Goal: Task Accomplishment & Management: Manage account settings

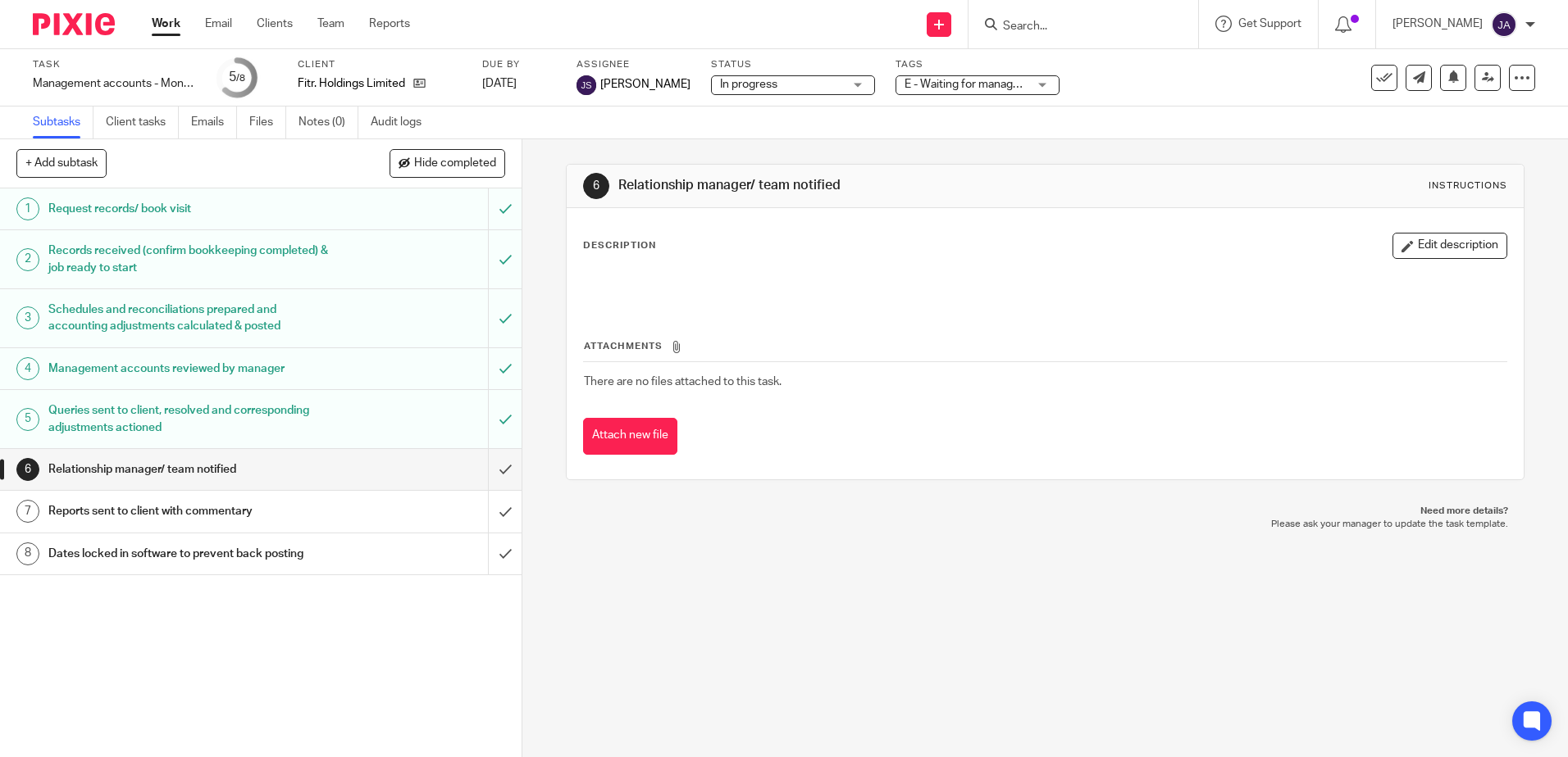
click at [756, 108] on div "Subtasks Client tasks Emails Files Notes (0) Audit logs" at bounding box center [784, 122] width 1568 height 33
click at [769, 99] on div "Task Management accounts - Monthly Save Management accounts - Monthly 5 /8 Clie…" at bounding box center [784, 77] width 1568 height 57
click at [773, 90] on span "In progress" at bounding box center [782, 85] width 123 height 17
click at [963, 91] on span "E - Waiting for manager review/approval" at bounding box center [967, 85] width 123 height 17
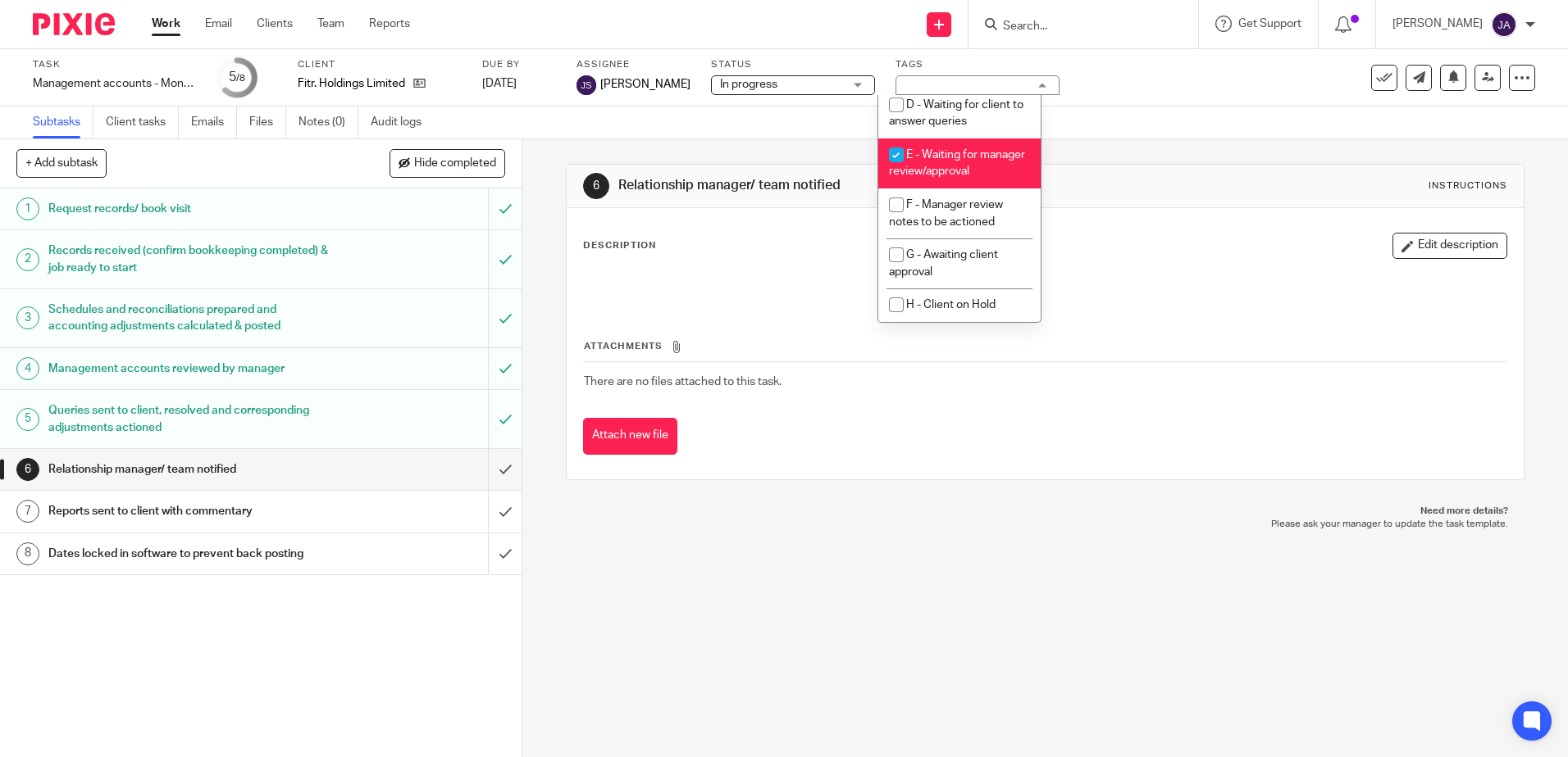
click at [968, 149] on span "E - Waiting for manager review/approval" at bounding box center [957, 163] width 136 height 29
checkbox input "false"
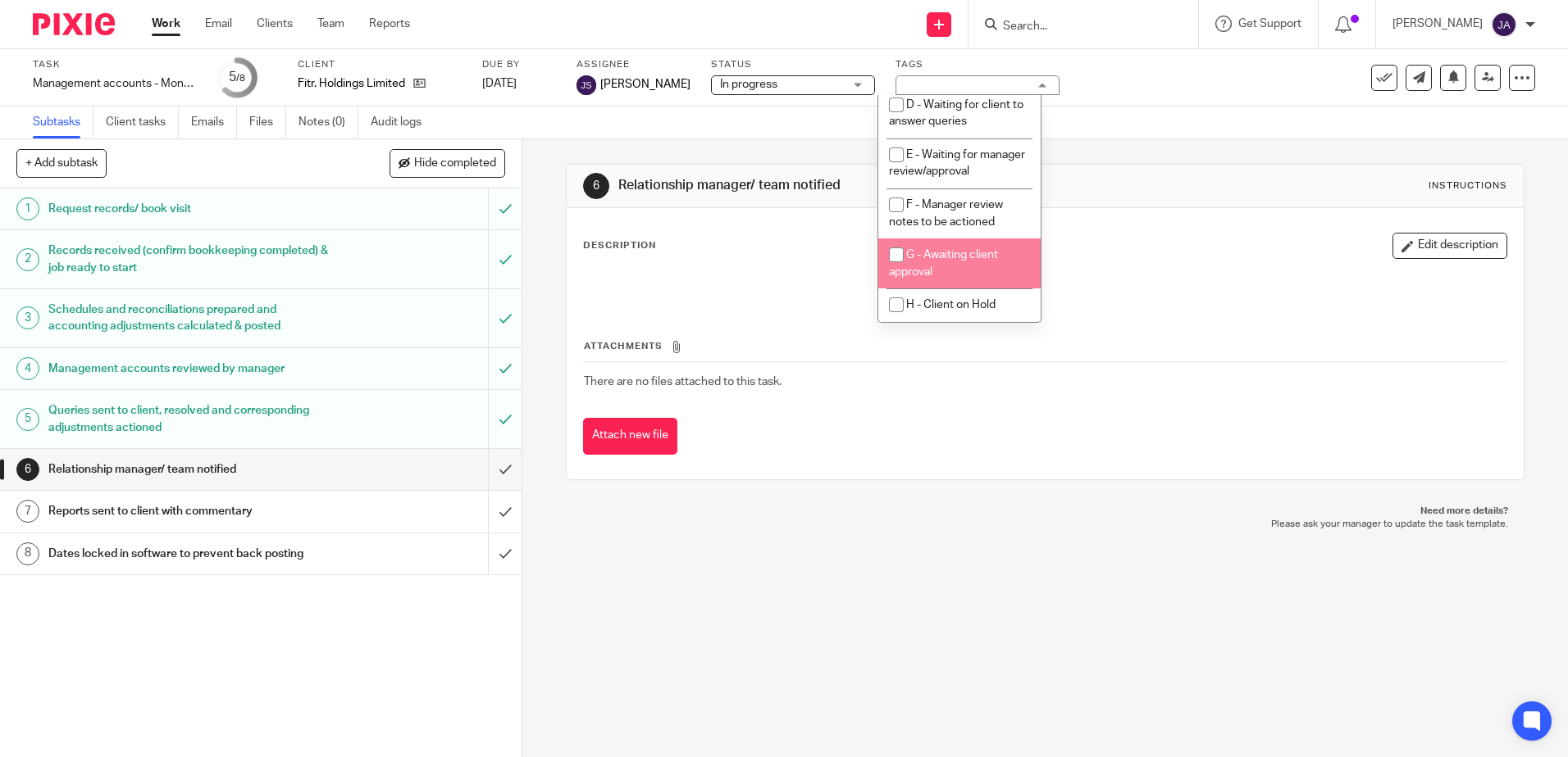
scroll to position [173, 0]
click at [954, 555] on div "6 Relationship manager/ team notified Instructions Description Edit description…" at bounding box center [1045, 448] width 1046 height 618
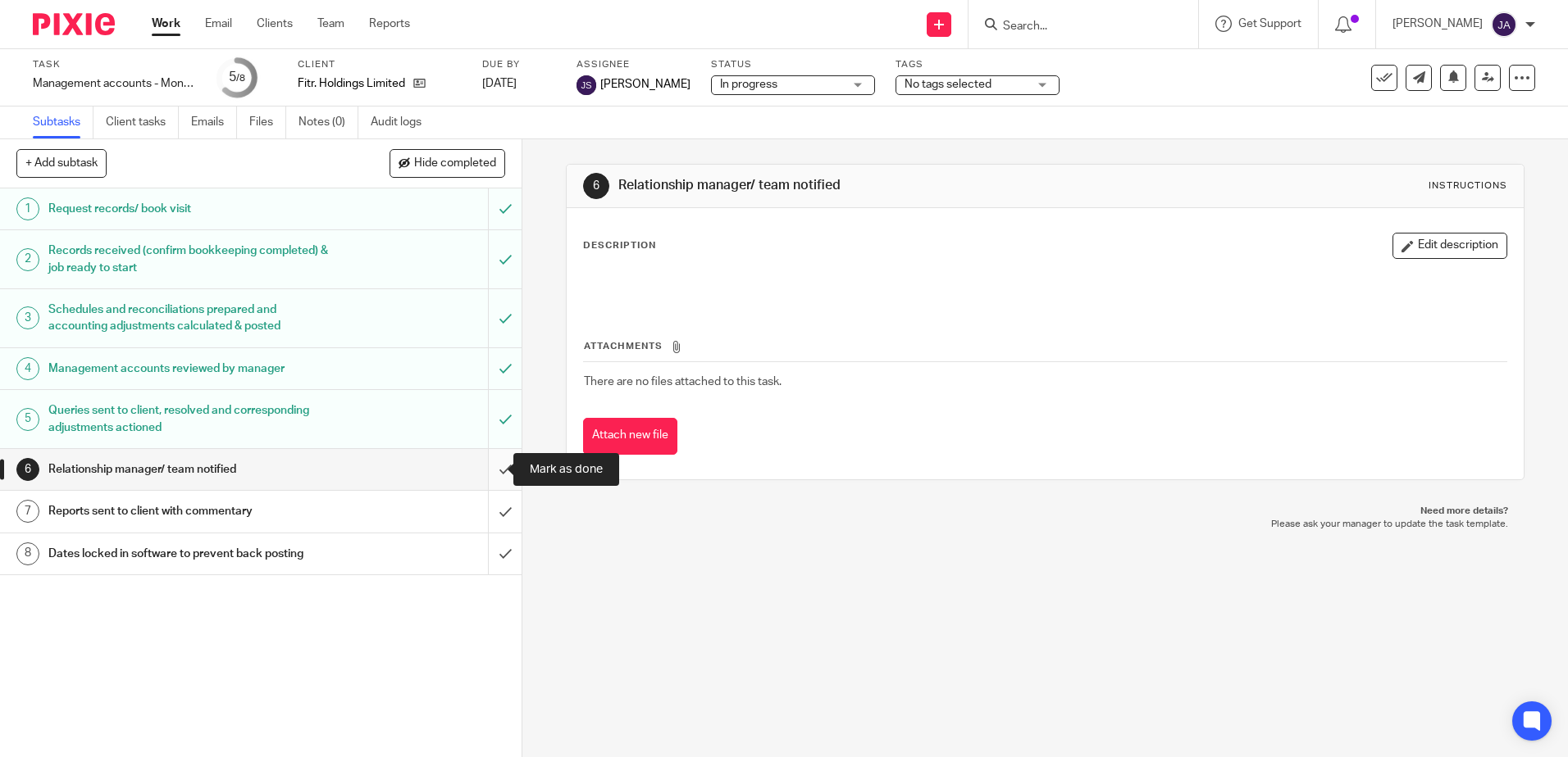
click at [482, 472] on input "submit" at bounding box center [261, 470] width 522 height 41
click at [490, 513] on input "submit" at bounding box center [261, 512] width 522 height 41
click at [498, 554] on input "submit" at bounding box center [261, 554] width 522 height 41
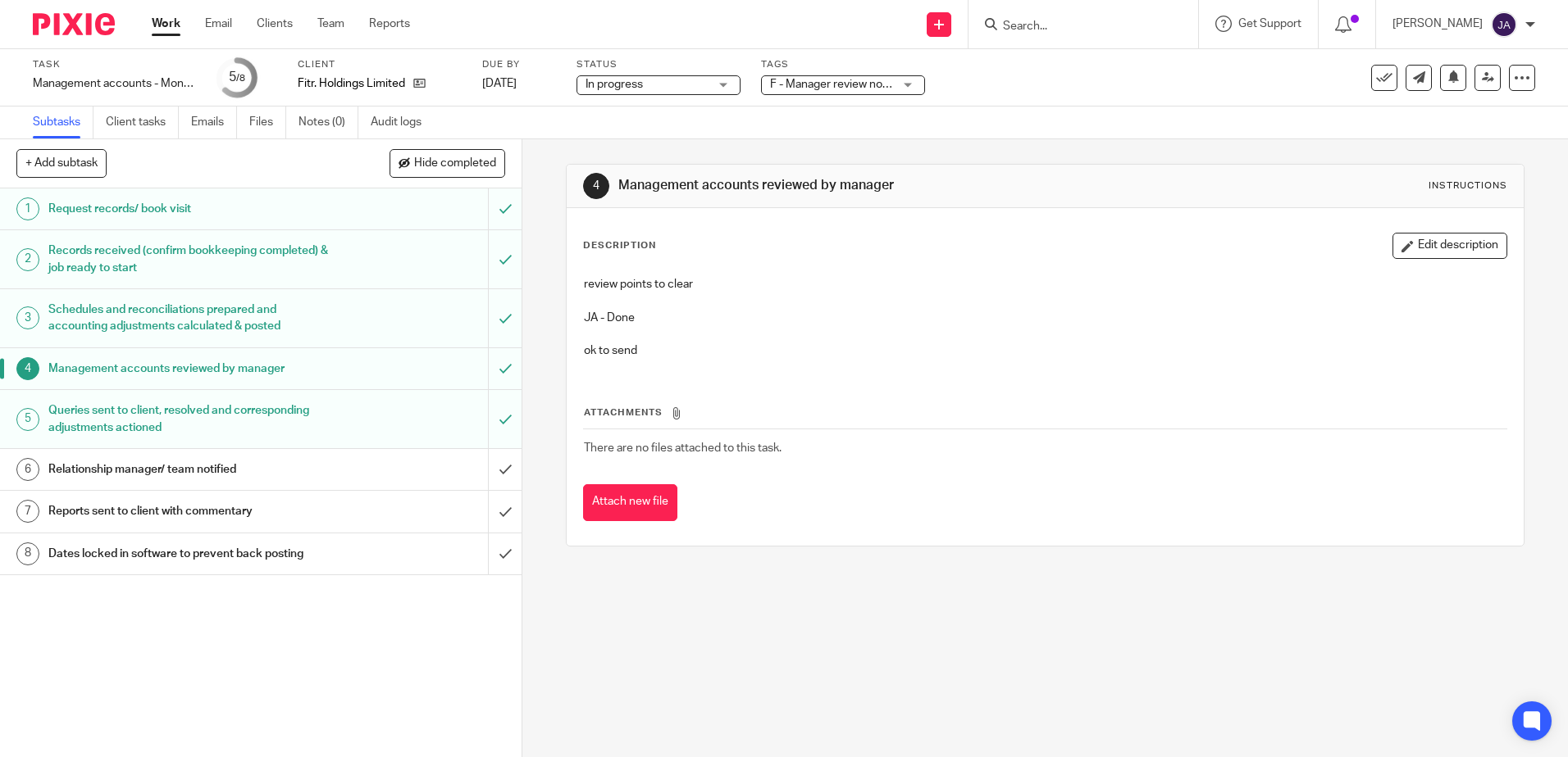
click at [985, 512] on div "Attach new file" at bounding box center [1044, 503] width 924 height 37
